Goal: Task Accomplishment & Management: Use online tool/utility

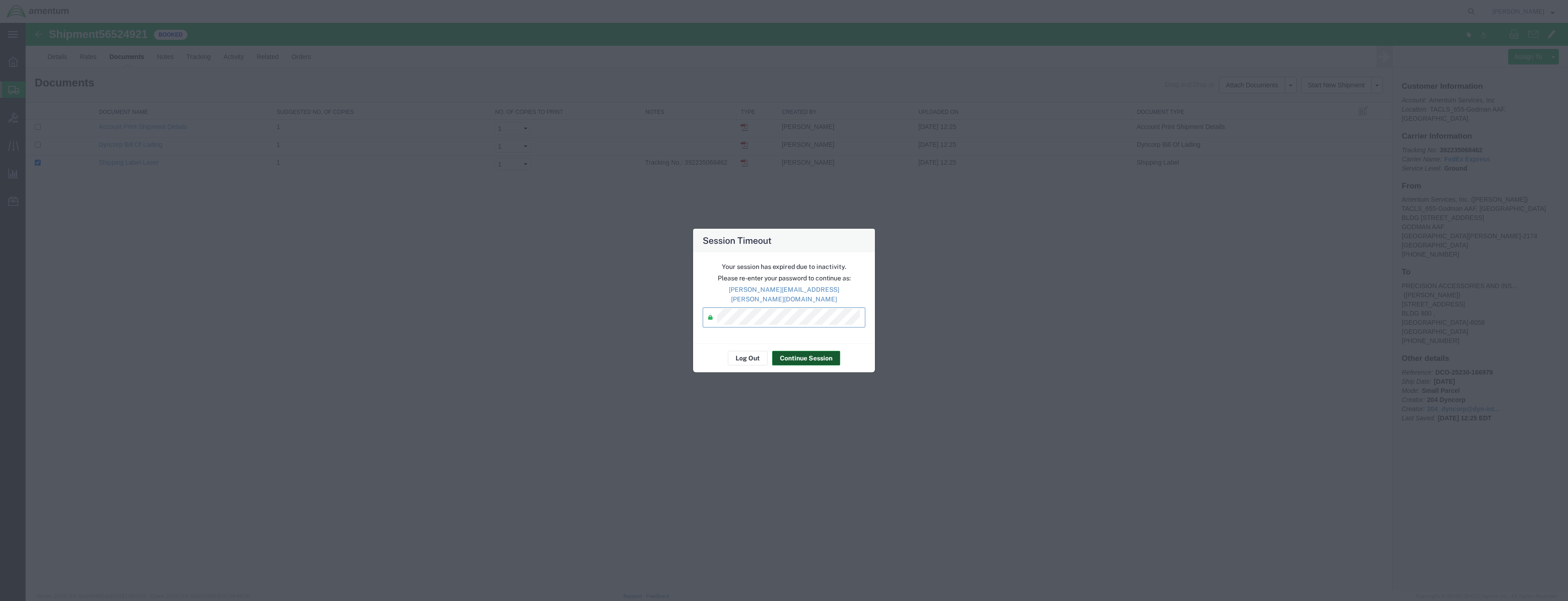
click at [814, 353] on button "Continue Session" at bounding box center [806, 358] width 68 height 15
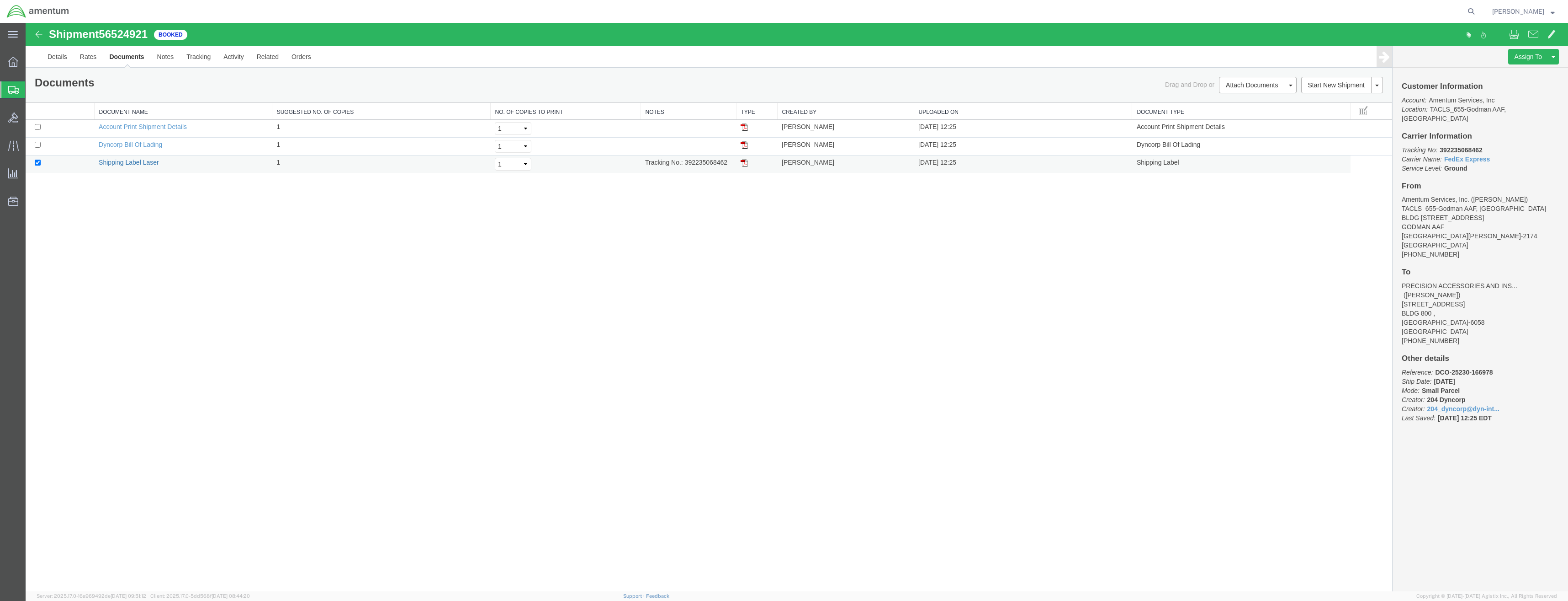
click at [155, 164] on link "Shipping Label Laser" at bounding box center [129, 163] width 61 height 8
drag, startPoint x: 6, startPoint y: 91, endPoint x: 24, endPoint y: 49, distance: 45.7
click at [6, 91] on div at bounding box center [13, 90] width 26 height 16
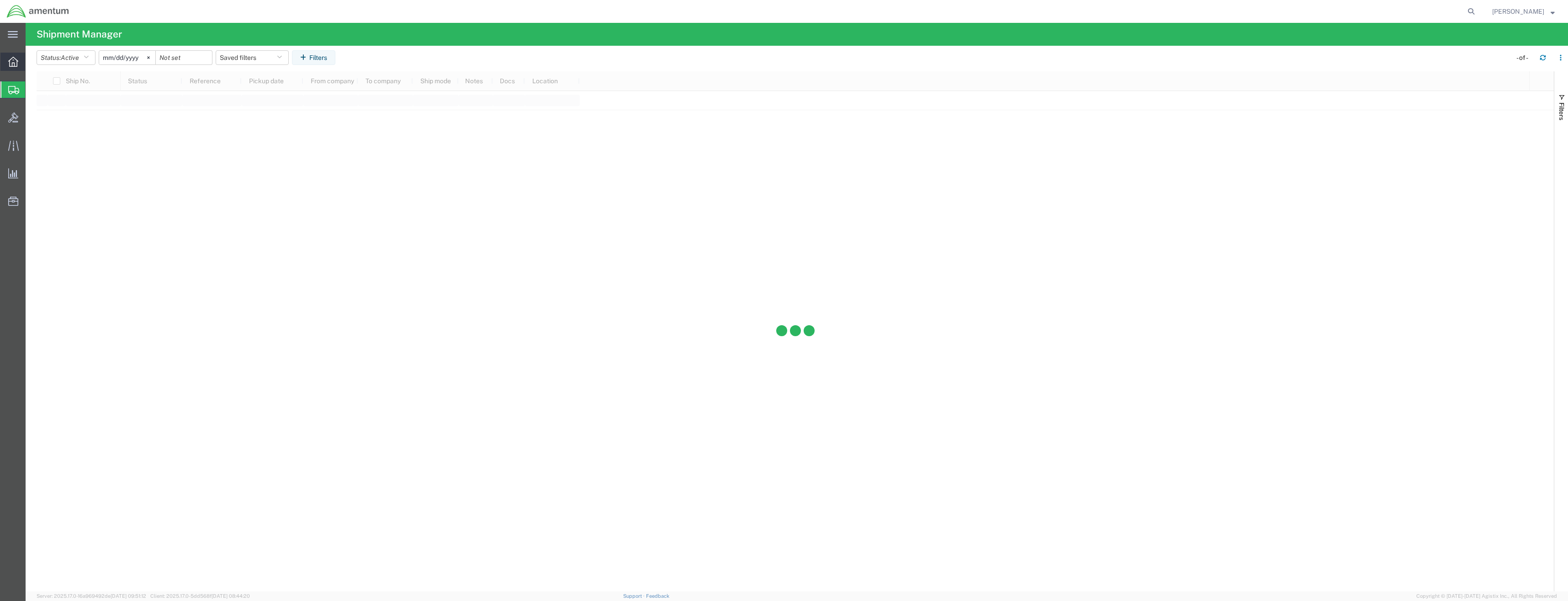
click at [14, 61] on icon at bounding box center [13, 62] width 10 height 10
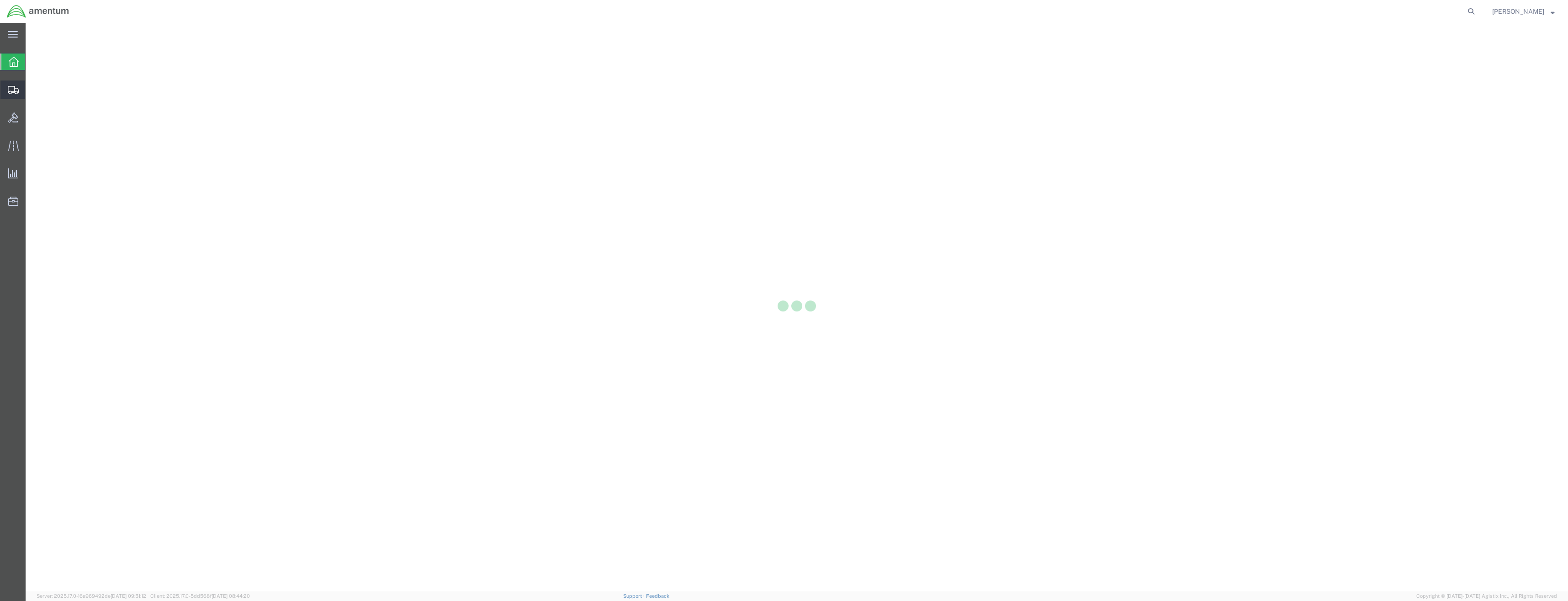
click at [17, 85] on svg-icon at bounding box center [13, 90] width 11 height 9
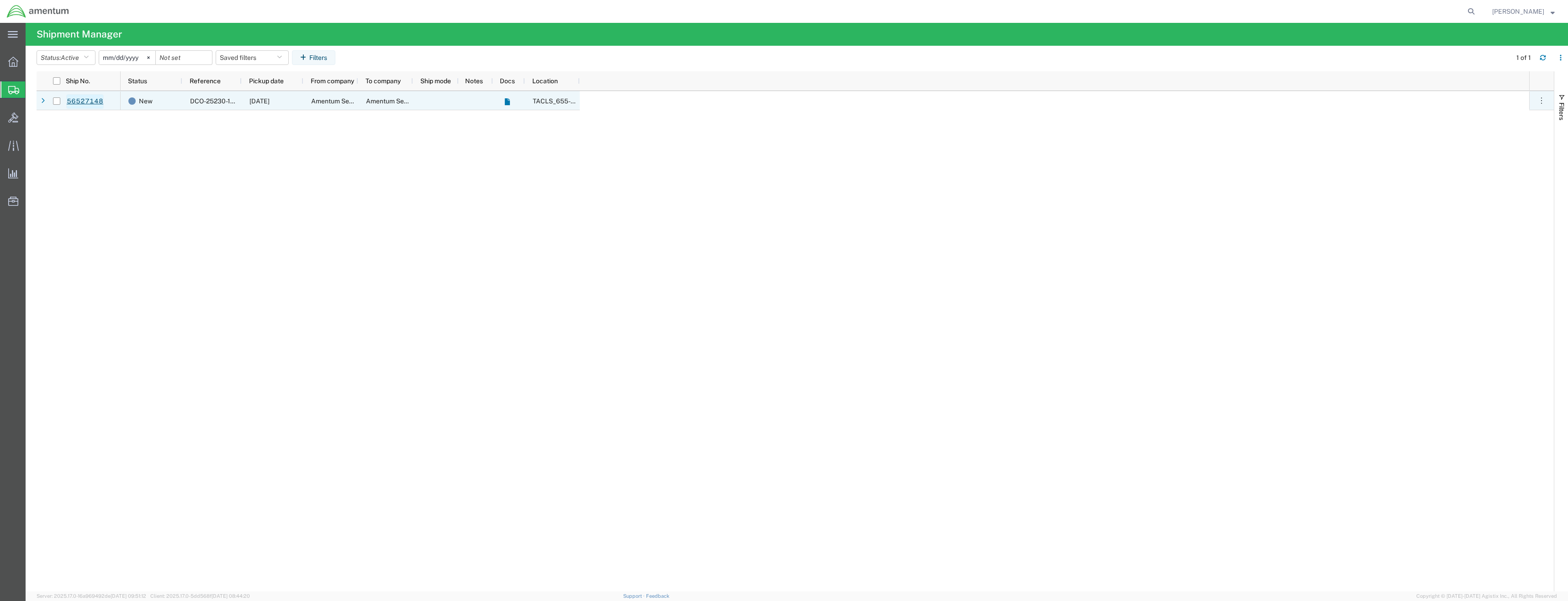
click at [94, 104] on link "56527148" at bounding box center [84, 101] width 37 height 15
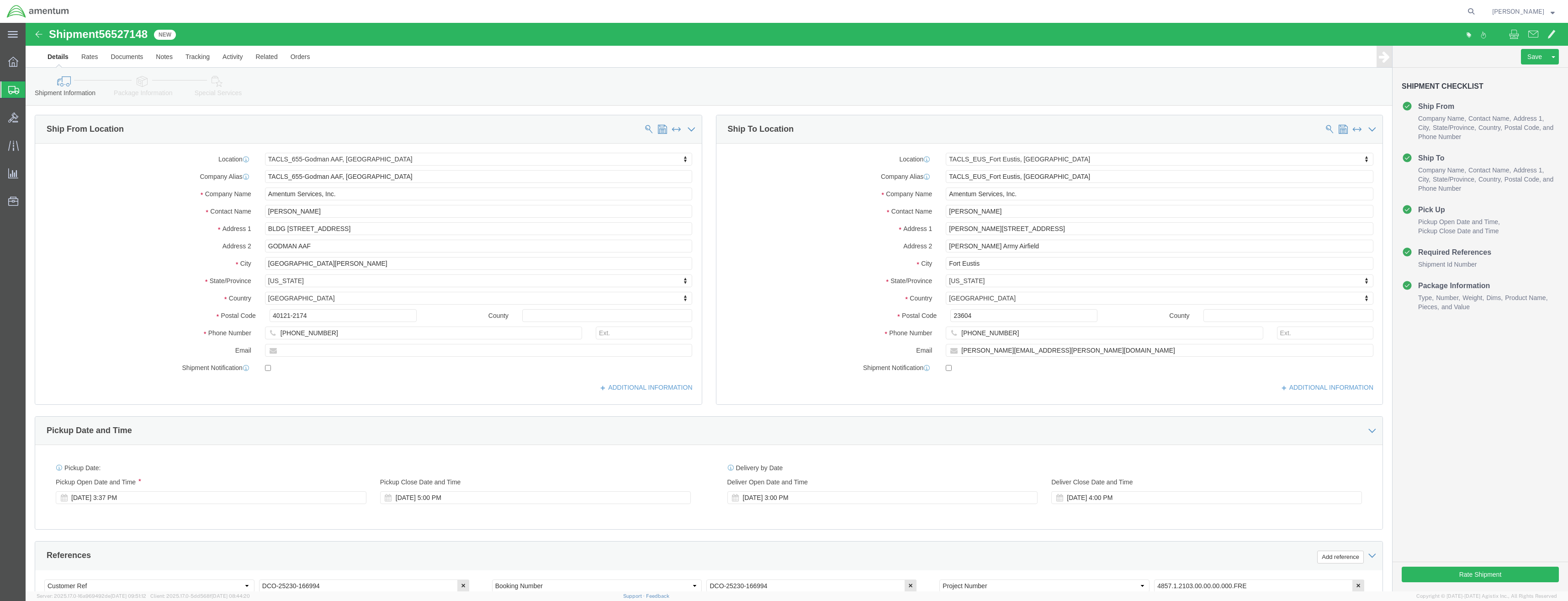
select select "42727"
select select "72491"
click button "Rate Shipment"
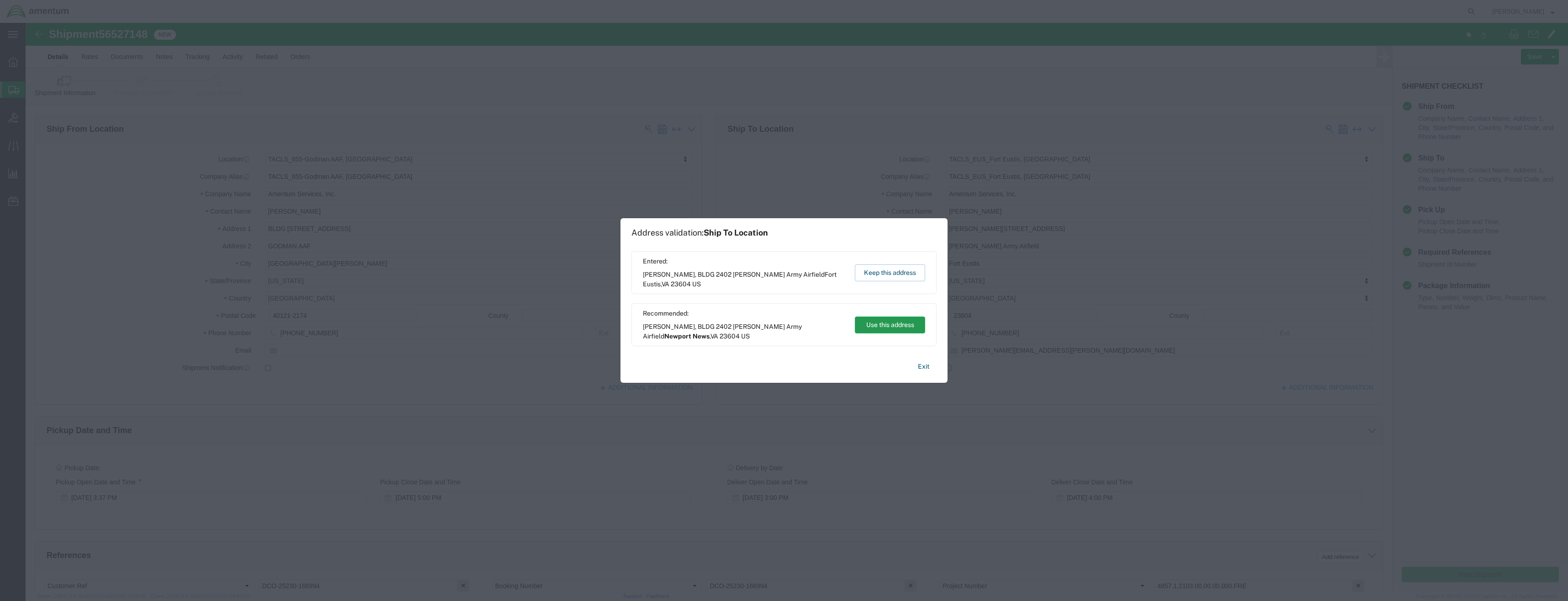
click at [885, 327] on button "Use this address" at bounding box center [890, 325] width 71 height 17
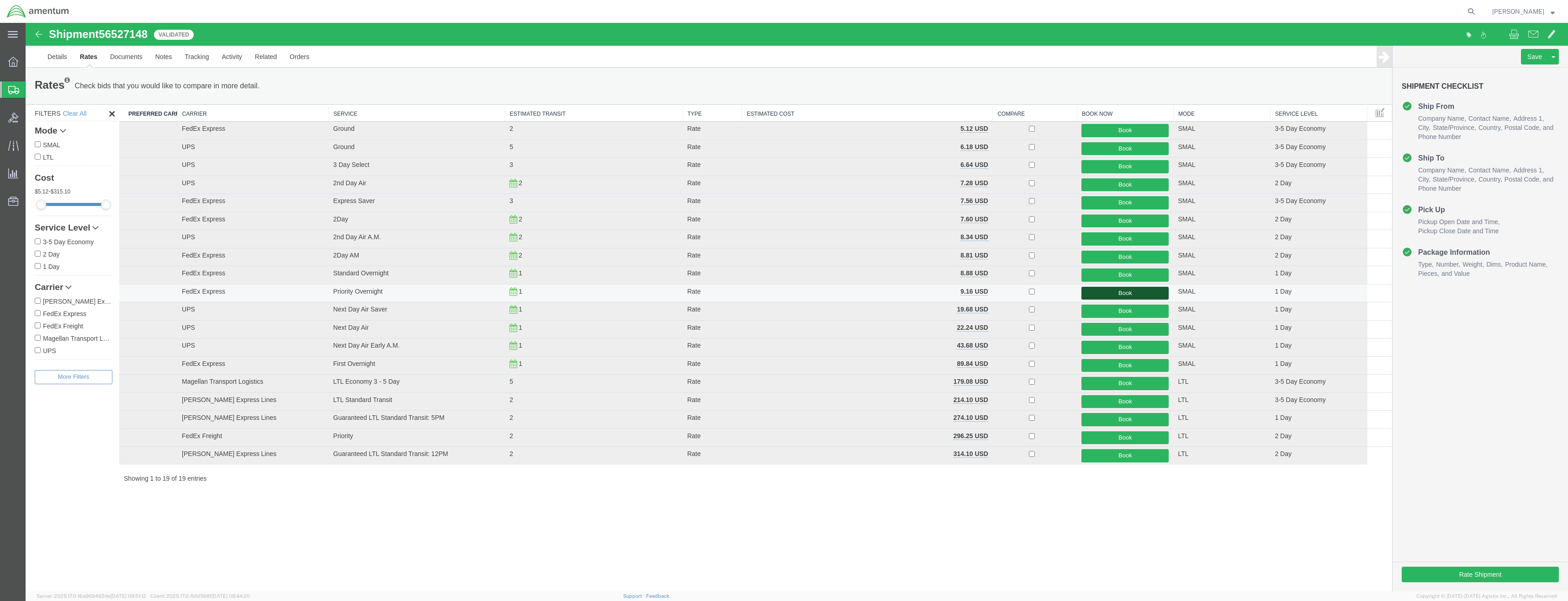
click at [1125, 293] on button "Book" at bounding box center [1125, 293] width 87 height 13
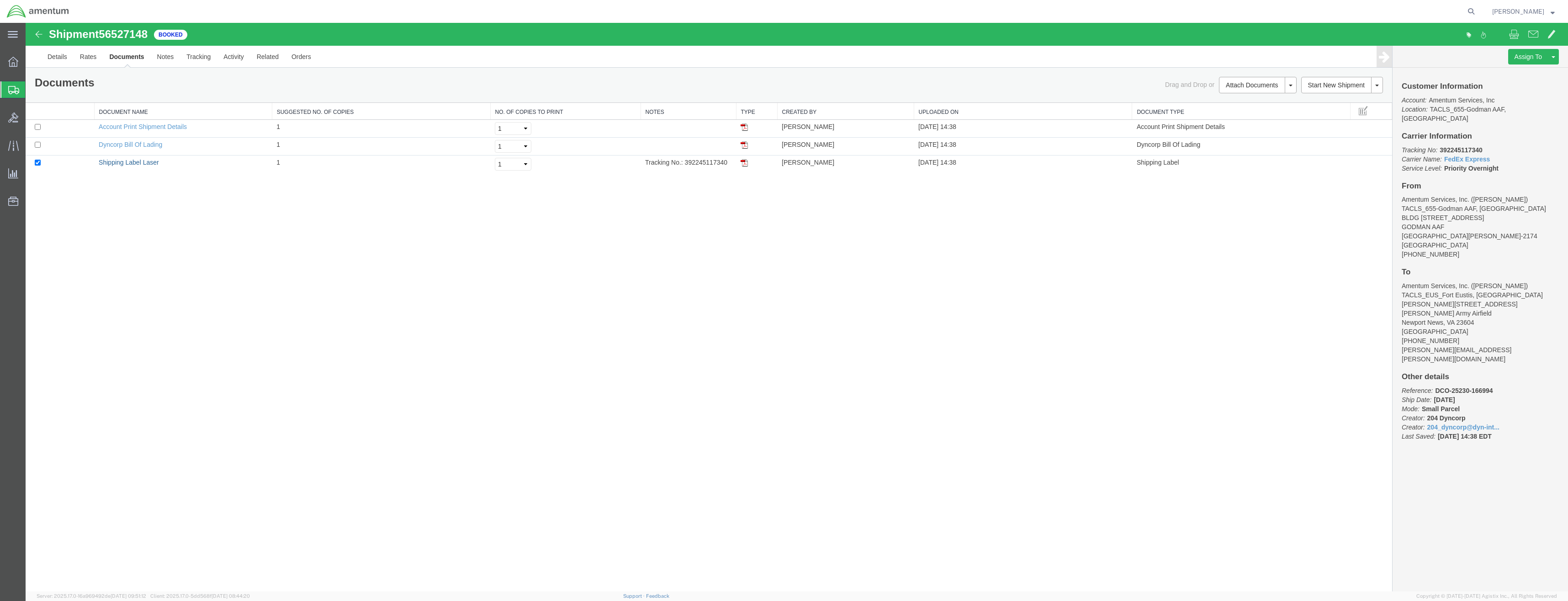
drag, startPoint x: 141, startPoint y: 163, endPoint x: 267, endPoint y: 178, distance: 126.9
click at [141, 163] on link "Shipping Label Laser" at bounding box center [129, 163] width 61 height 8
click at [55, 54] on link "Details" at bounding box center [57, 56] width 32 height 22
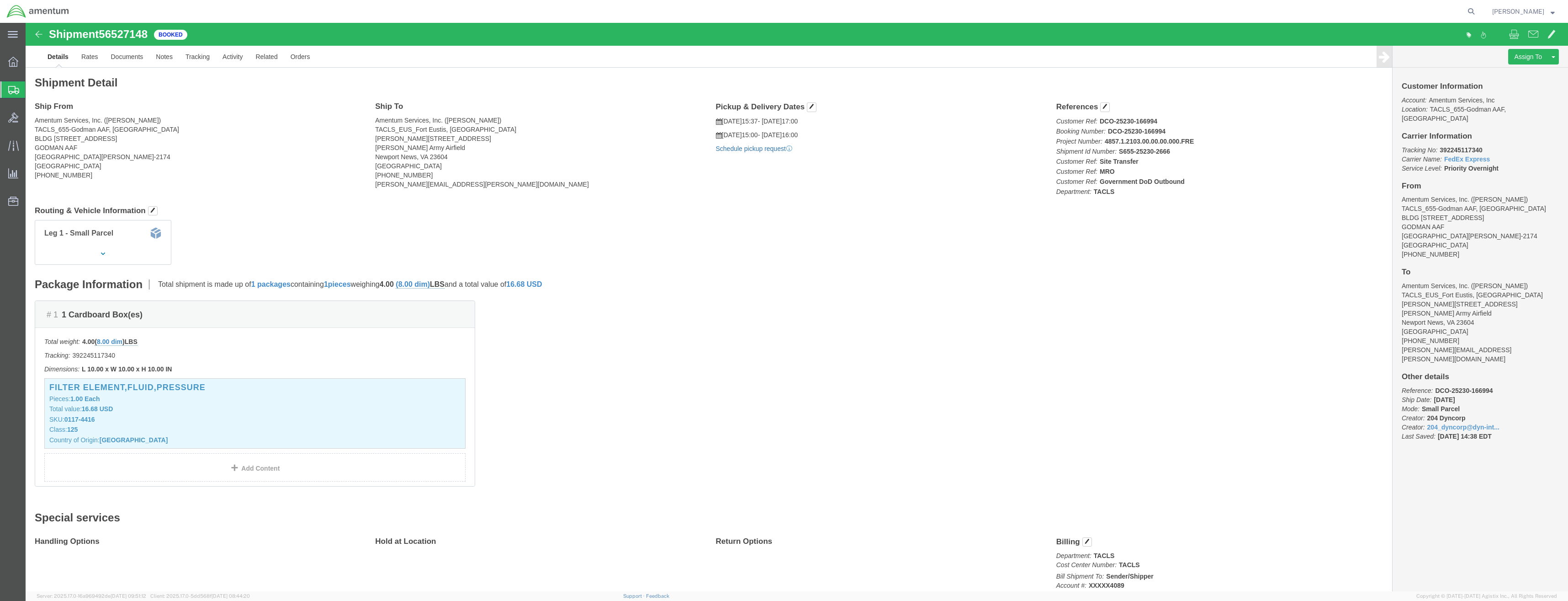
click link "Schedule pickup request"
